Goal: Use online tool/utility: Utilize a website feature to perform a specific function

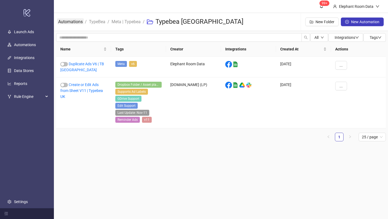
click at [74, 22] on link "Automations" at bounding box center [70, 21] width 27 height 6
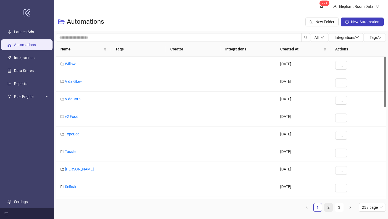
click at [332, 208] on link "2" at bounding box center [328, 207] width 8 height 8
click at [81, 187] on link "Bed Threads" at bounding box center [75, 186] width 21 height 4
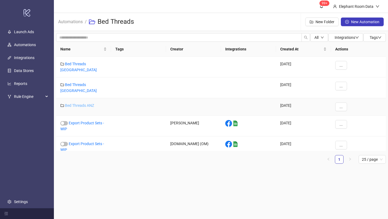
click at [86, 103] on link "Bed Threads ANZ" at bounding box center [79, 105] width 29 height 4
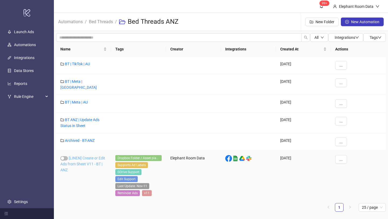
click at [85, 156] on link "[LINEN] Create or Edit Ads from Sheet V11 - BT | ANZ" at bounding box center [82, 164] width 45 height 16
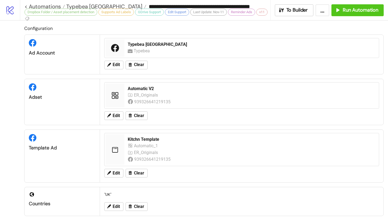
type input "**********"
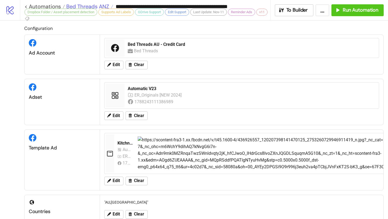
click at [106, 6] on span "Bed Threads ANZ" at bounding box center [87, 6] width 44 height 7
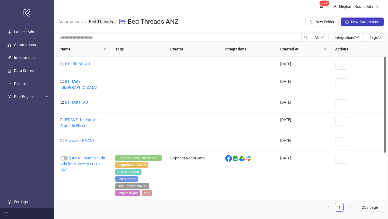
click at [103, 20] on link "Bed Threads" at bounding box center [101, 21] width 26 height 6
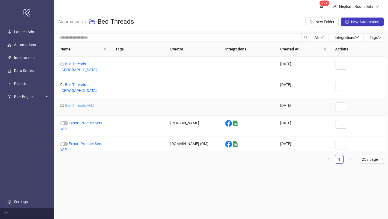
click at [87, 103] on link "Bed Threads ANZ" at bounding box center [79, 105] width 29 height 4
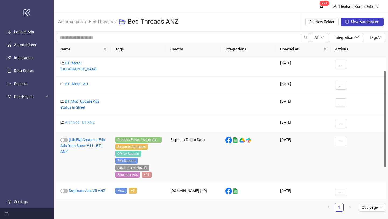
scroll to position [52, 0]
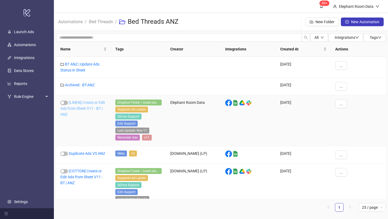
click at [95, 107] on link "[LINEN] Create or Edit Ads from Sheet V11 - BT | ANZ" at bounding box center [82, 108] width 45 height 16
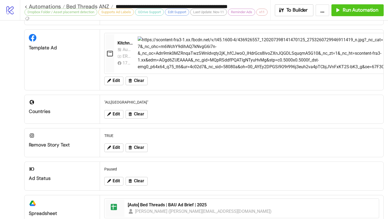
scroll to position [110, 0]
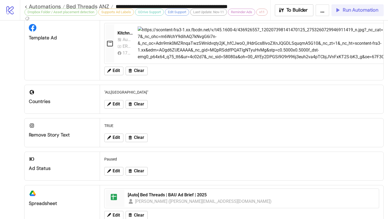
click at [351, 13] on button "Run Automation" at bounding box center [357, 10] width 52 height 12
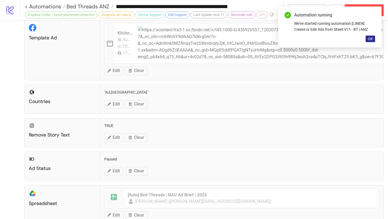
click at [370, 36] on button "OK" at bounding box center [369, 39] width 9 height 6
